Goal: Task Accomplishment & Management: Manage account settings

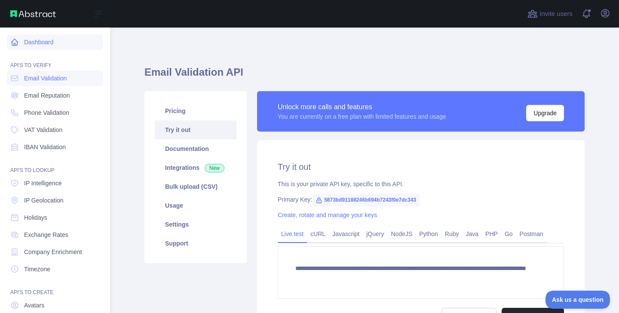
click at [23, 38] on link "Dashboard" at bounding box center [55, 41] width 96 height 15
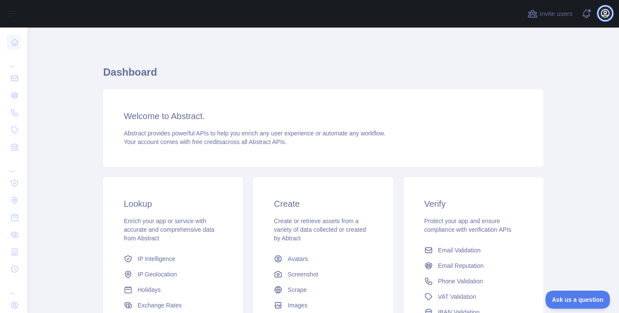
click at [604, 14] on icon "button" at bounding box center [605, 13] width 10 height 10
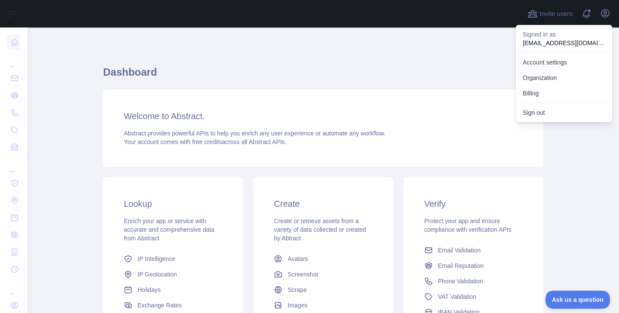
click at [247, 82] on h1 "Dashboard" at bounding box center [323, 75] width 440 height 21
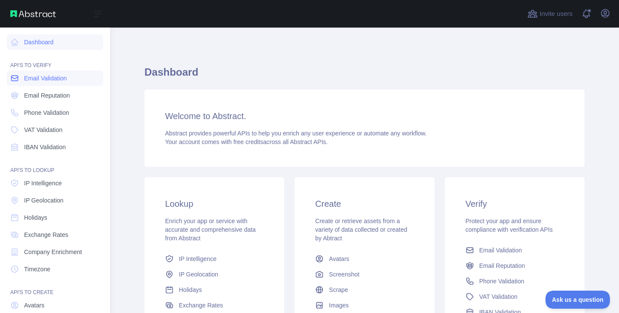
click at [37, 81] on span "Email Validation" at bounding box center [45, 78] width 43 height 9
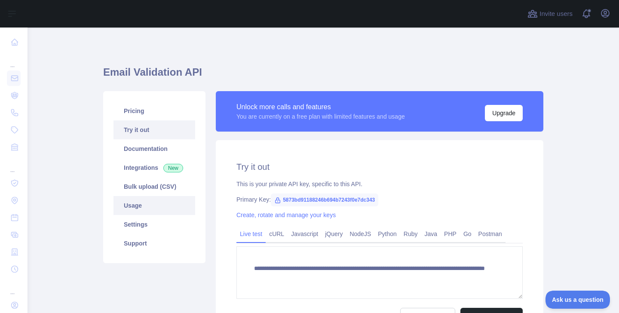
click at [147, 207] on link "Usage" at bounding box center [154, 205] width 82 height 19
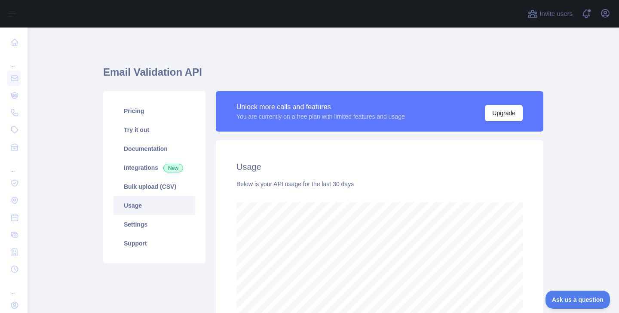
scroll to position [285, 591]
click at [512, 111] on button "Upgrade" at bounding box center [504, 113] width 38 height 16
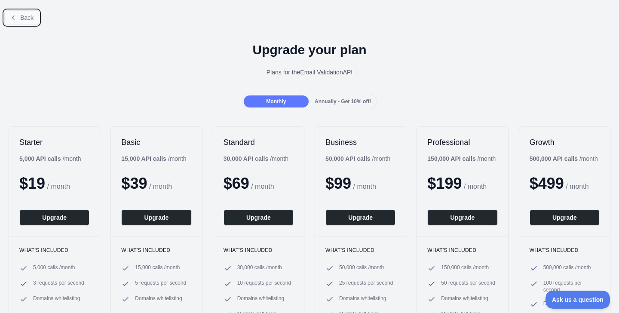
click at [27, 16] on span "Back" at bounding box center [26, 17] width 13 height 7
